Goal: Obtain resource: Download file/media

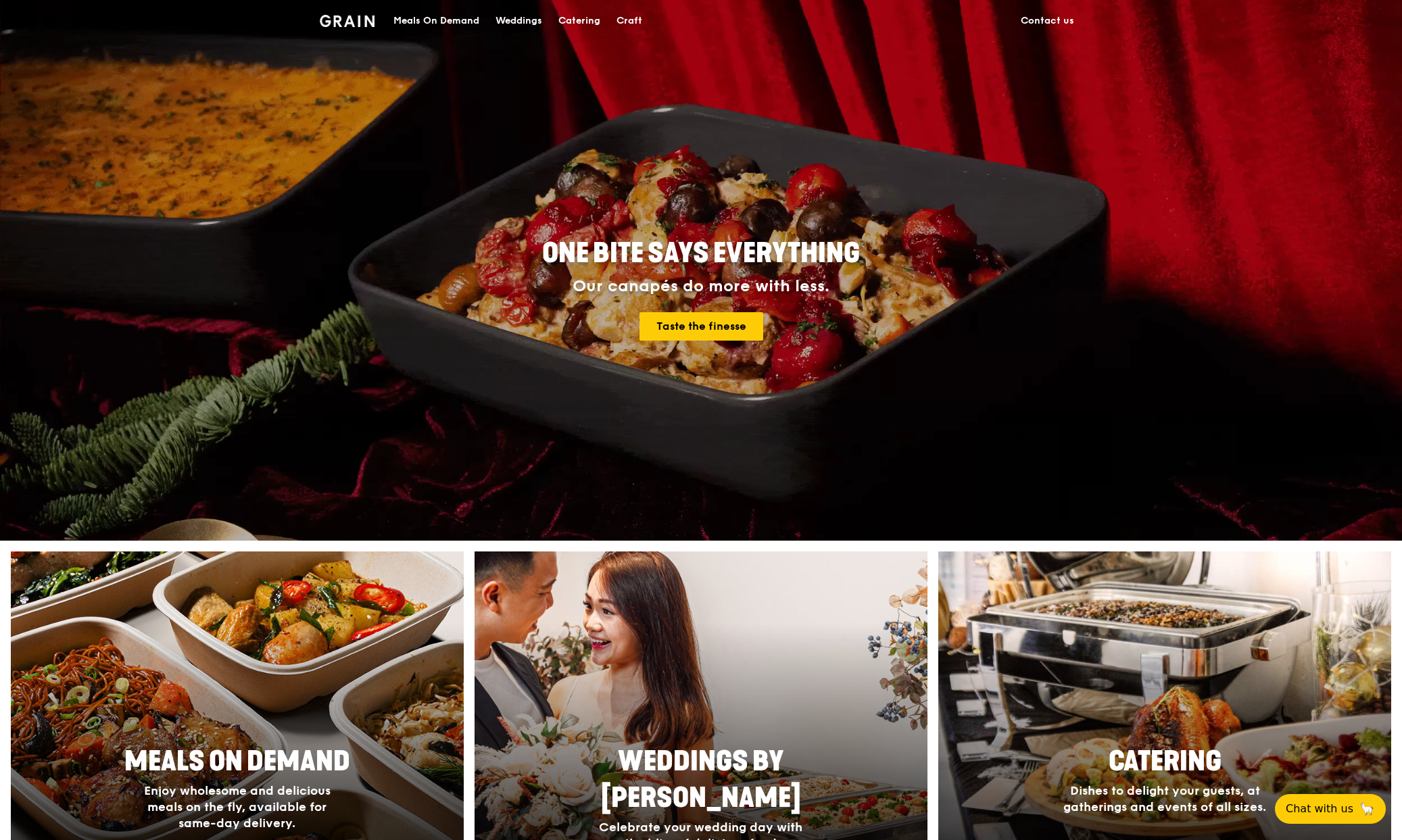
click at [584, 24] on div "Catering" at bounding box center [580, 21] width 42 height 40
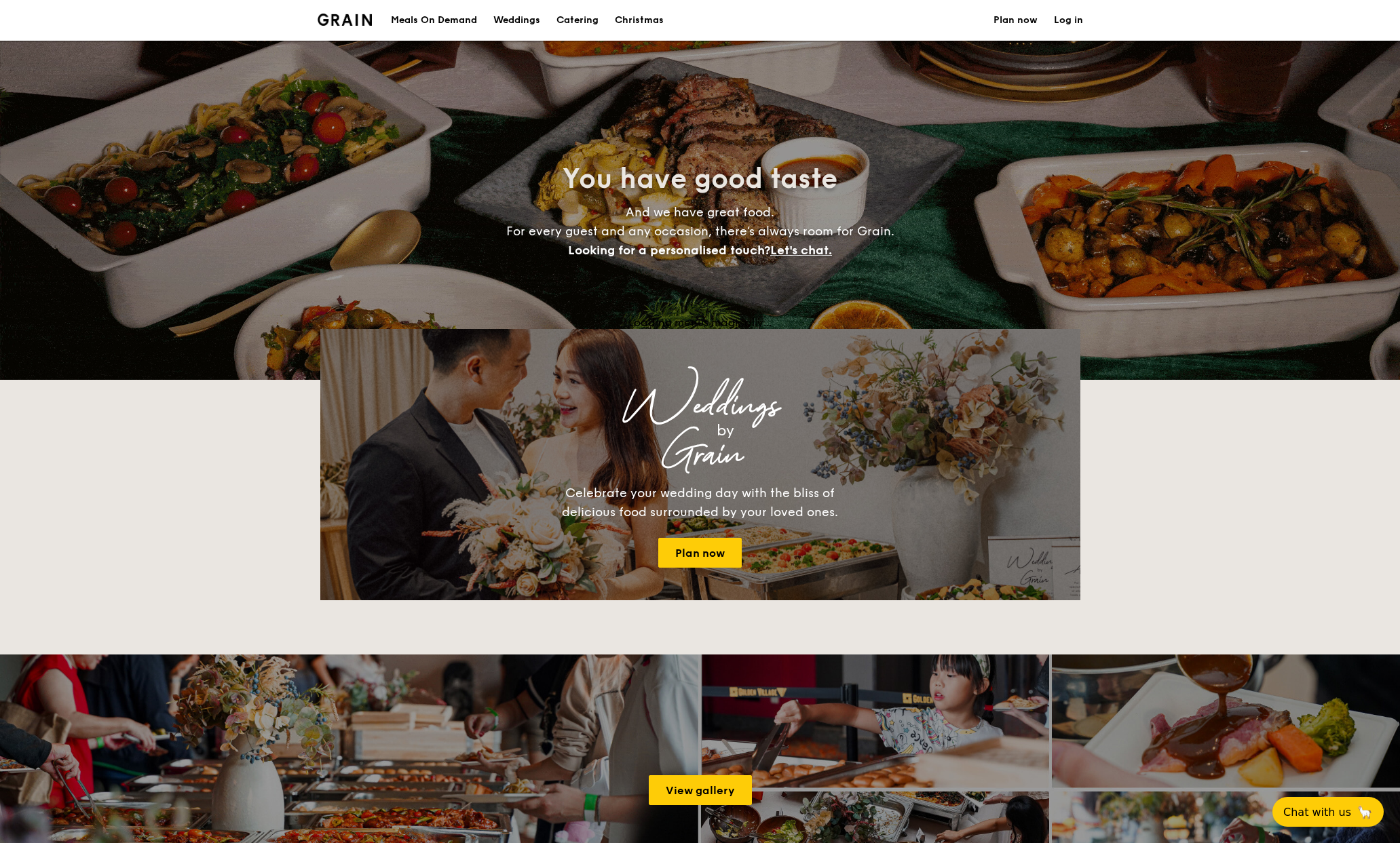
select select
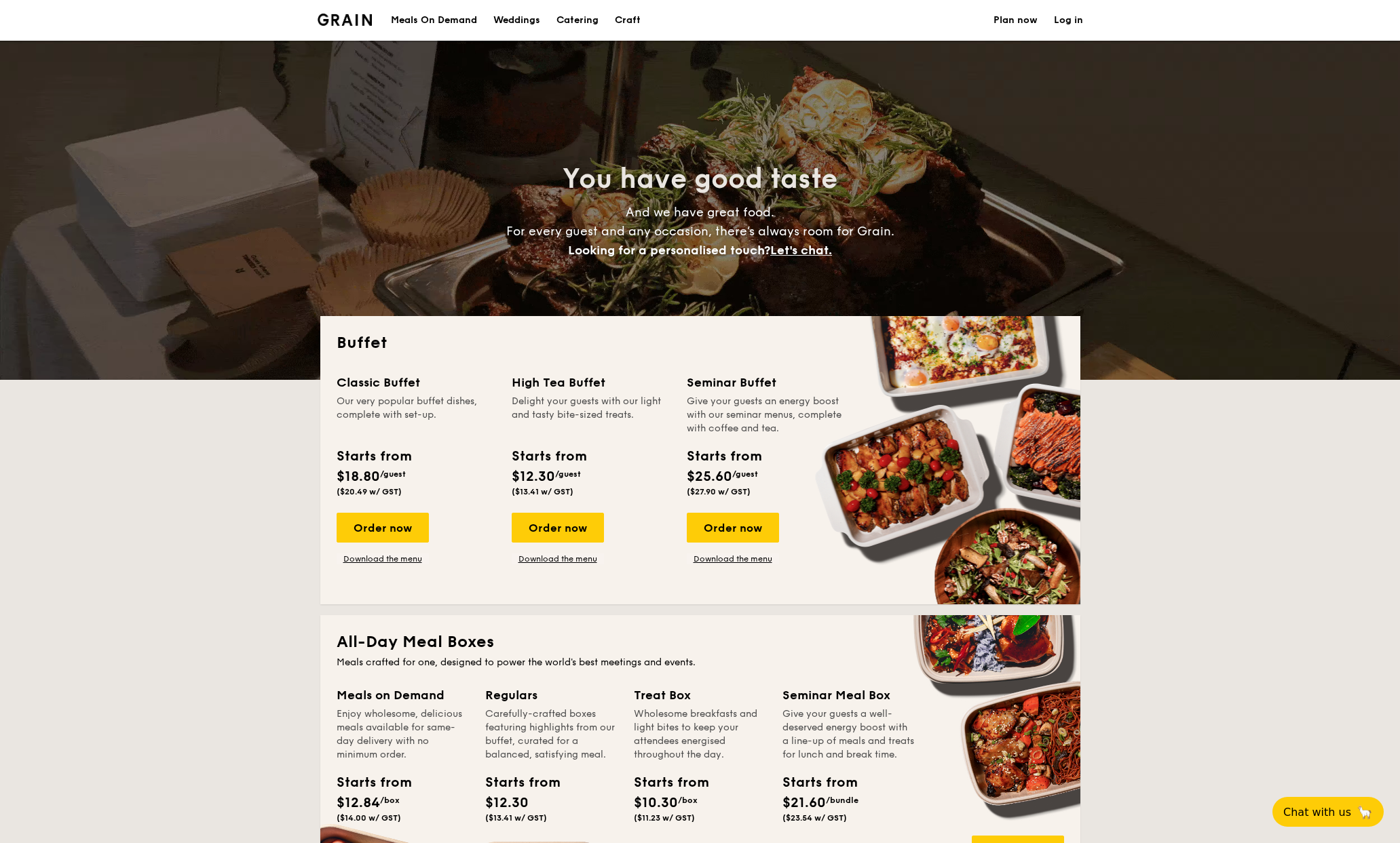
click at [591, 18] on h1 "Catering" at bounding box center [578, 20] width 42 height 40
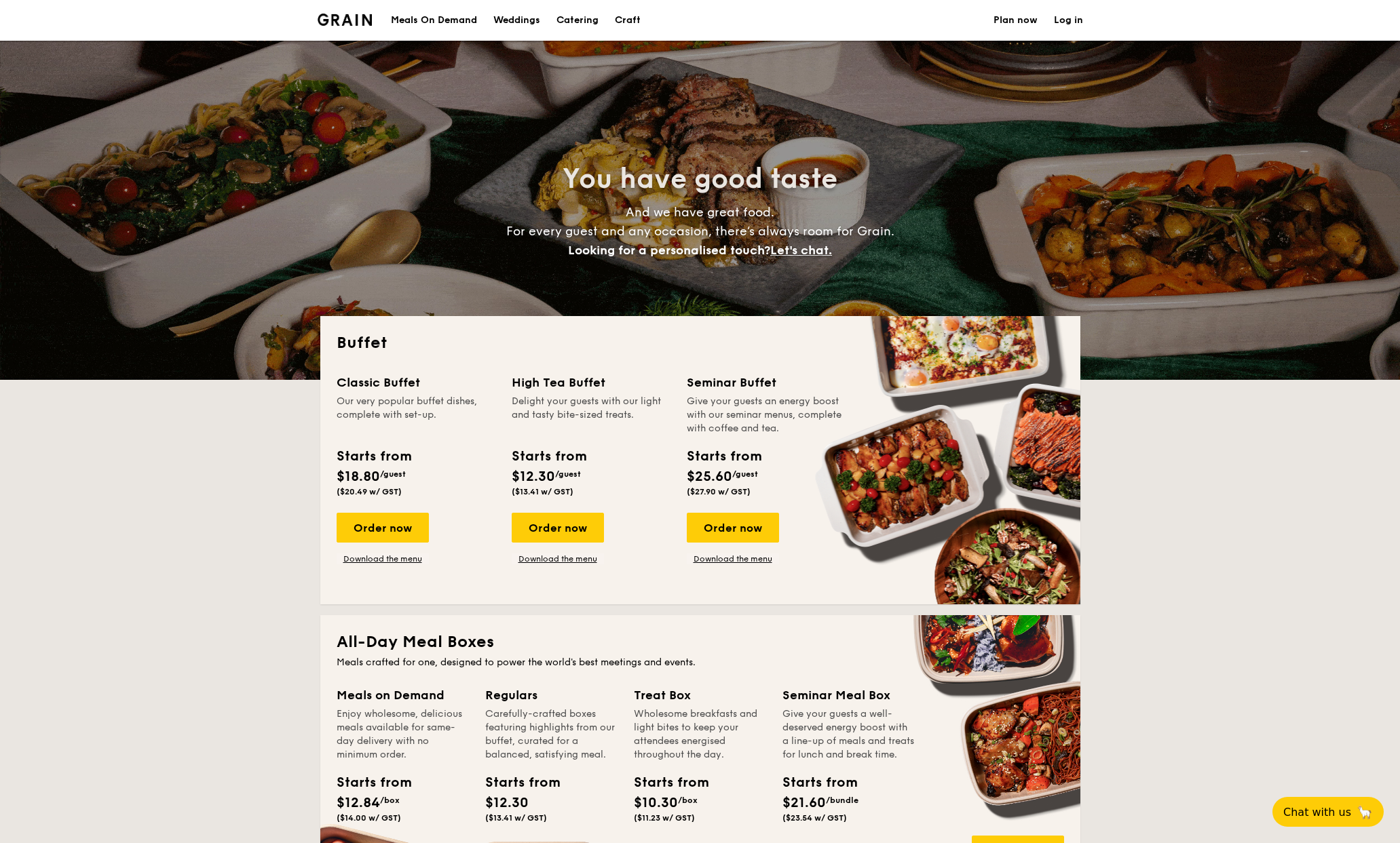
click at [581, 16] on h1 "Catering" at bounding box center [578, 20] width 42 height 40
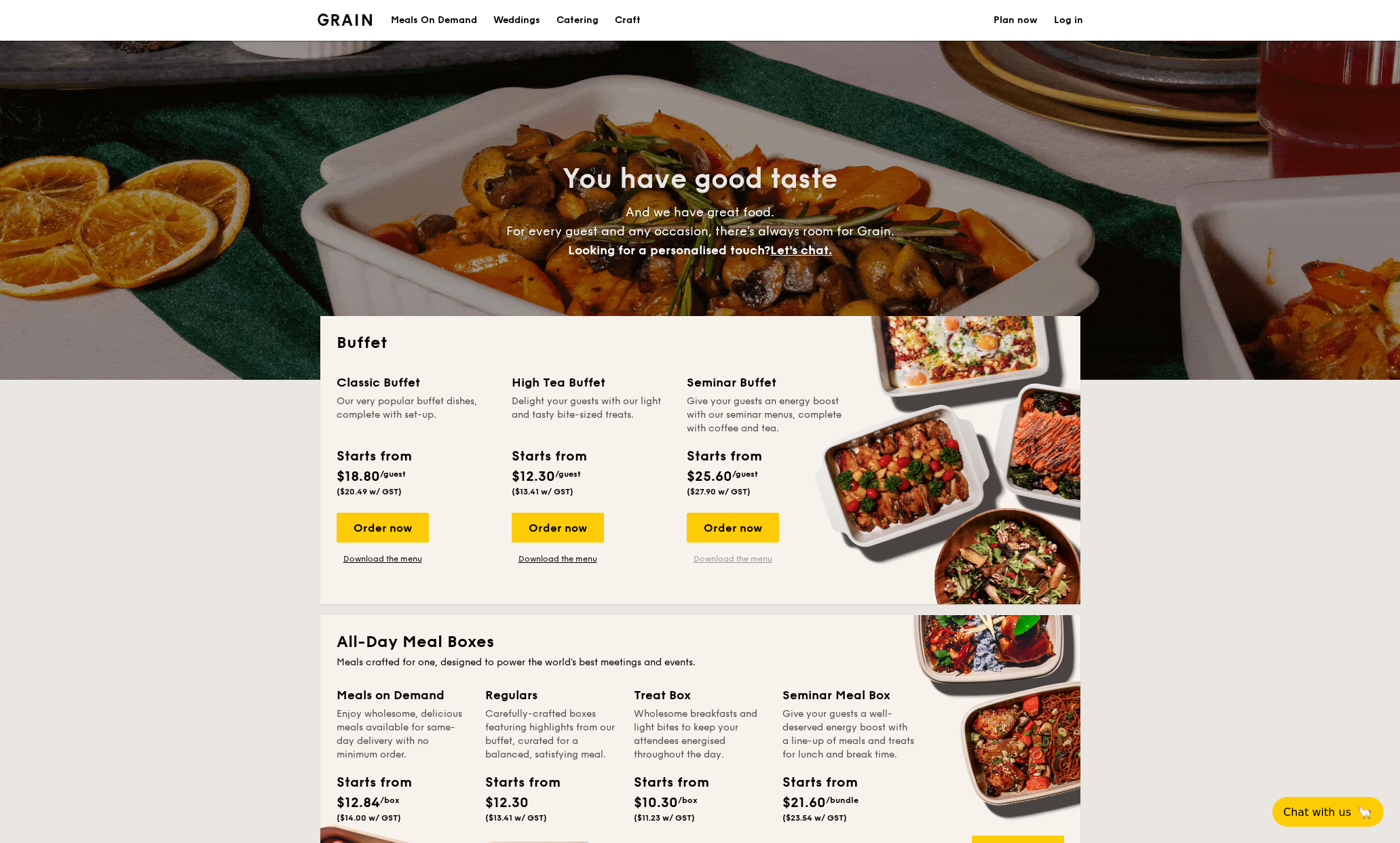
click at [736, 560] on link "Download the menu" at bounding box center [733, 559] width 92 height 11
drag, startPoint x: 349, startPoint y: 0, endPoint x: 232, endPoint y: 385, distance: 402.4
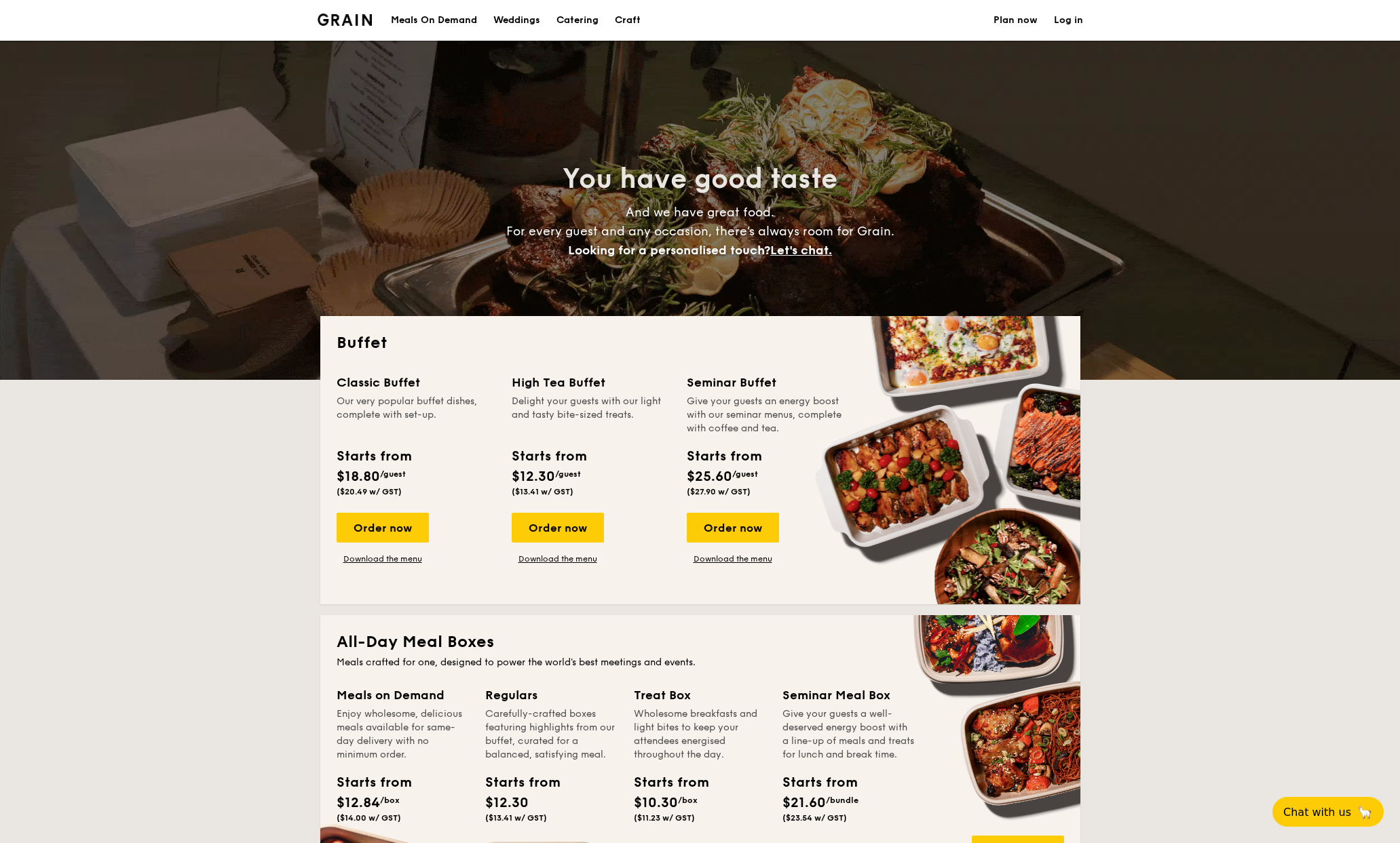
click at [338, 19] on img at bounding box center [345, 19] width 55 height 12
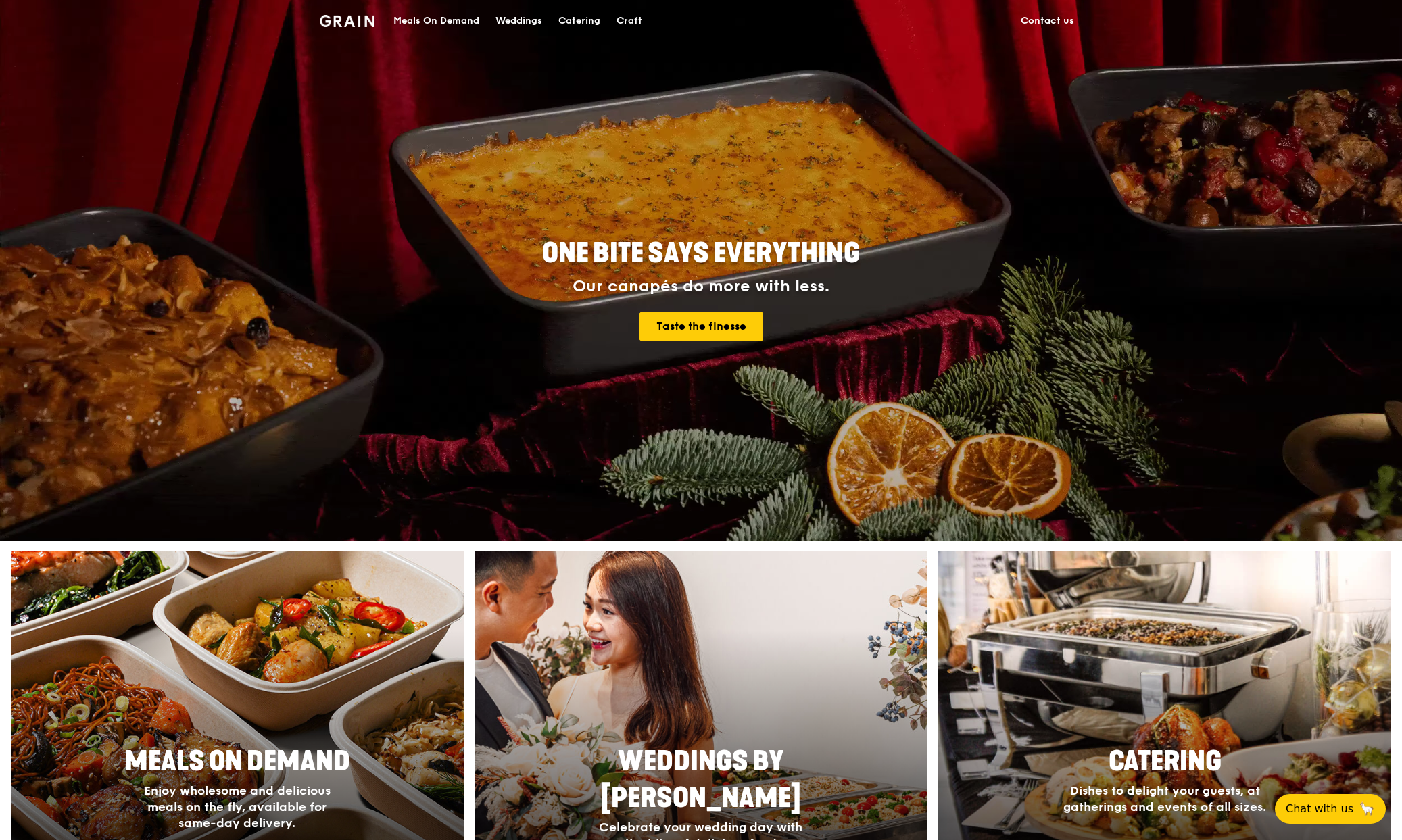
click at [631, 20] on div "Craft" at bounding box center [630, 21] width 26 height 40
